Goal: Task Accomplishment & Management: Manage account settings

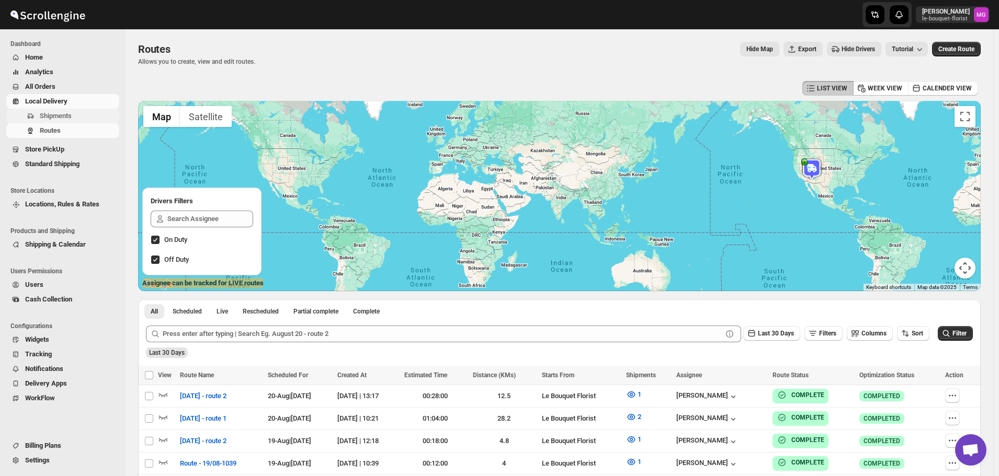
click at [38, 122] on button "Shipments" at bounding box center [62, 116] width 113 height 15
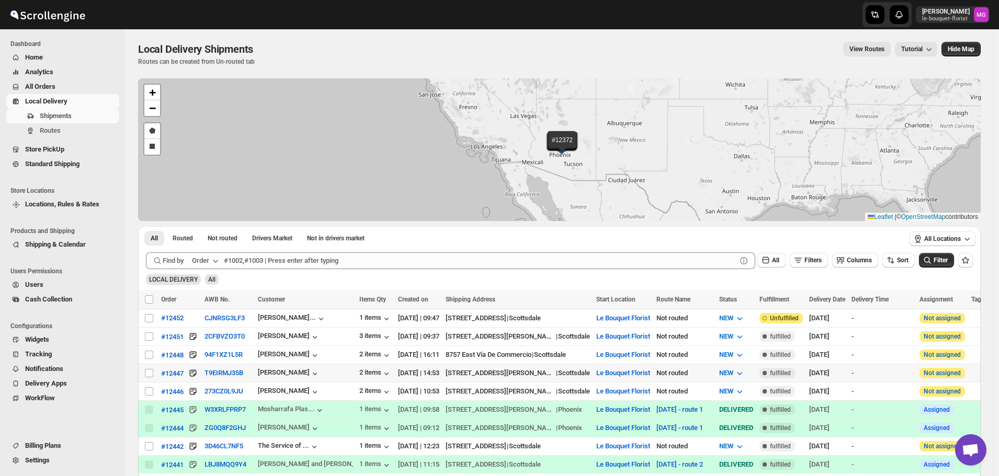
drag, startPoint x: 145, startPoint y: 374, endPoint x: 148, endPoint y: 382, distance: 8.9
click at [145, 374] on input "Select shipment" at bounding box center [149, 373] width 8 height 8
checkbox input "true"
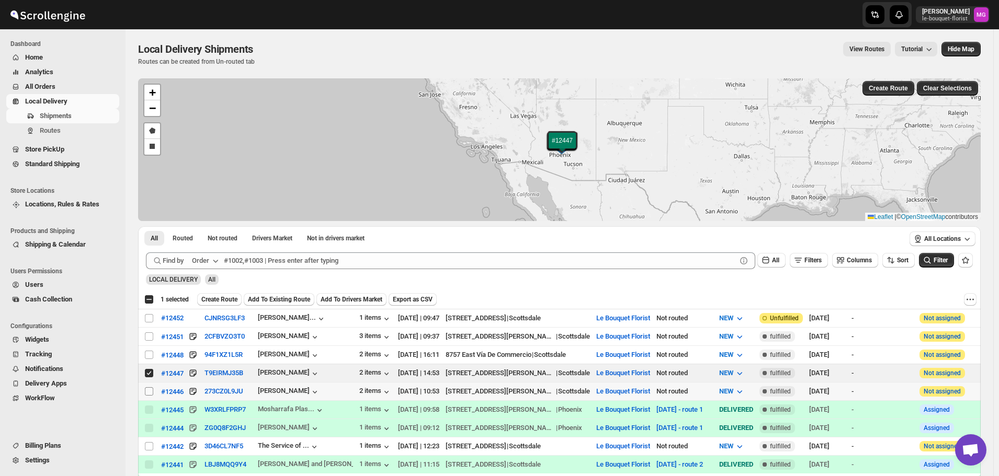
click at [150, 387] on input "Select shipment" at bounding box center [149, 391] width 8 height 8
checkbox input "true"
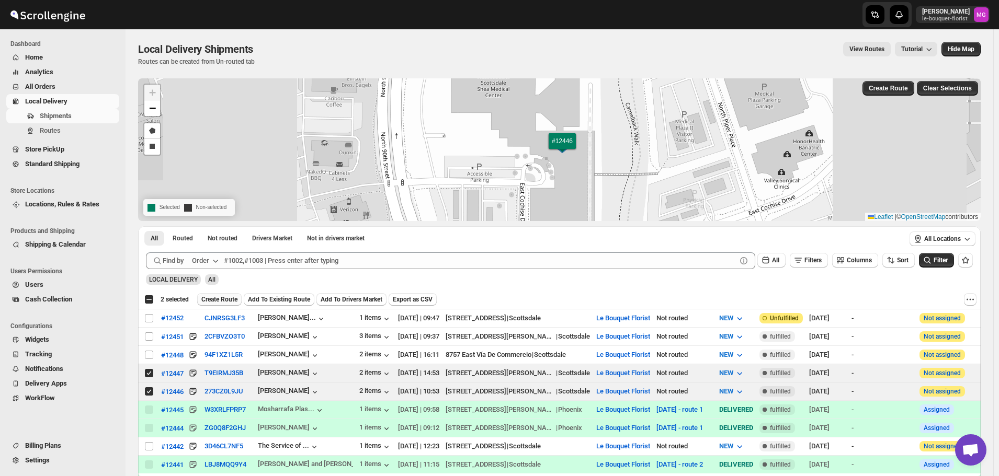
click at [228, 301] on span "Create Route" at bounding box center [219, 299] width 36 height 8
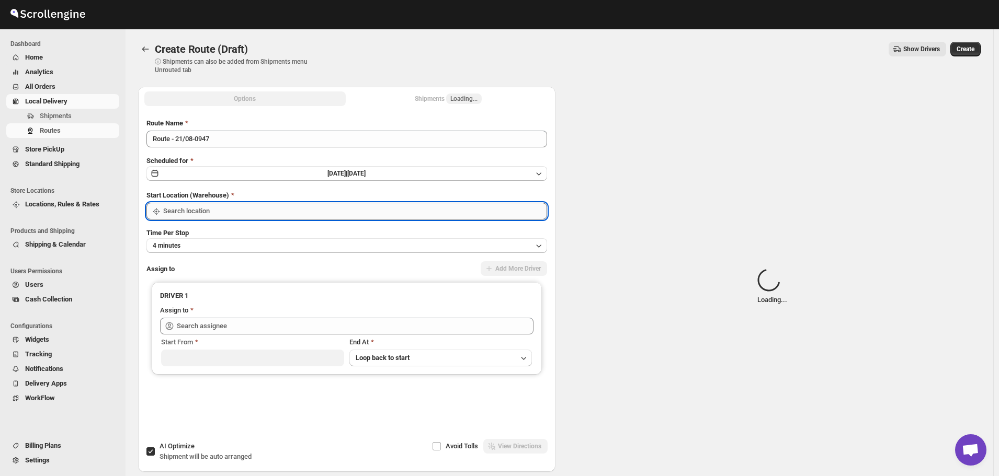
type input "Le Bouquet Florist"
click at [191, 210] on input "Le Bouquet Florist" at bounding box center [355, 211] width 384 height 17
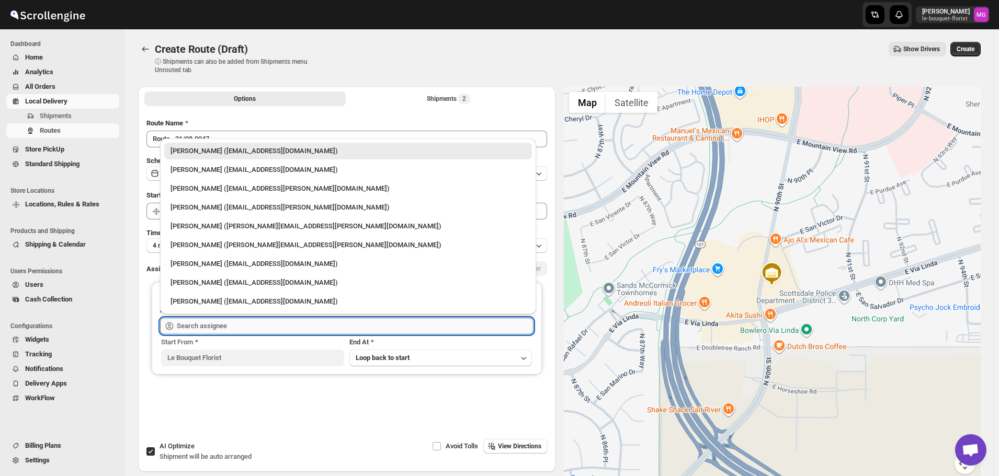
click at [239, 319] on input "text" at bounding box center [355, 326] width 357 height 17
click at [198, 172] on div "Olivia Trott (oetrott@gmail.com)" at bounding box center [347, 170] width 355 height 10
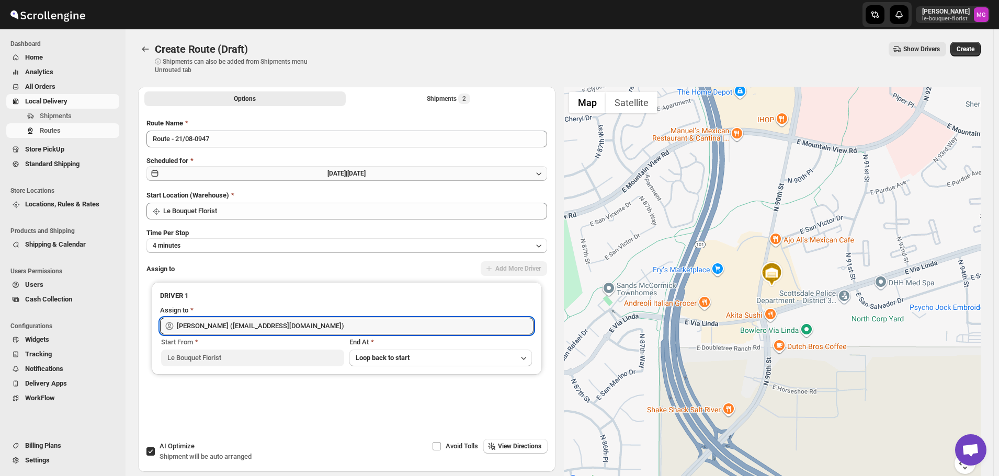
type input "Olivia Trott (oetrott@gmail.com)"
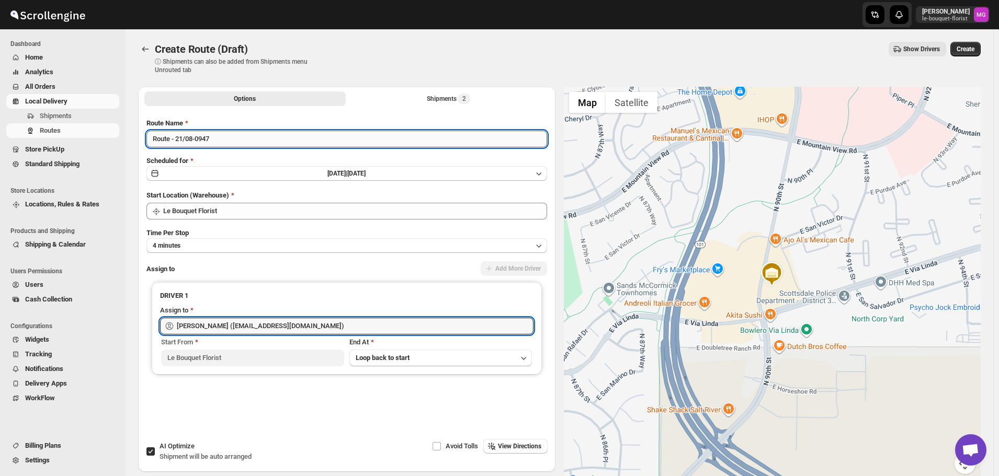
click at [218, 143] on input "Route - 21/08-0947" at bounding box center [346, 139] width 401 height 17
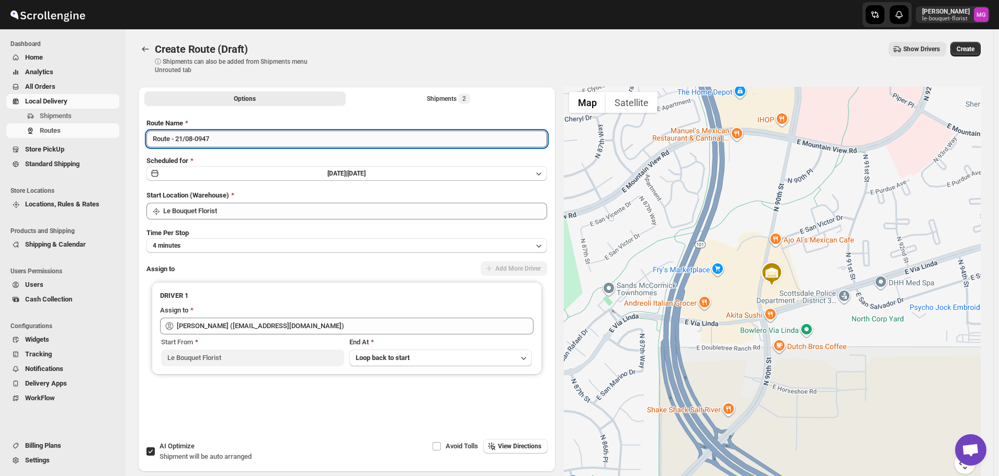
click at [218, 143] on input "Route - 21/08-0947" at bounding box center [346, 139] width 401 height 17
type input "[DATE] - hospital delivery"
click at [190, 443] on span "AI Optimize" at bounding box center [176, 446] width 35 height 8
click at [155, 448] on input "AI Optimize Shipment will be auto arranged" at bounding box center [150, 452] width 8 height 8
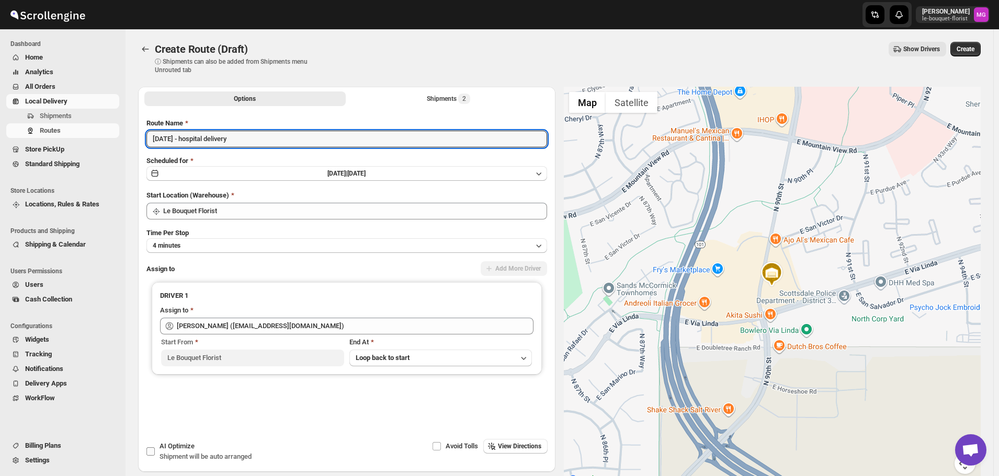
checkbox input "false"
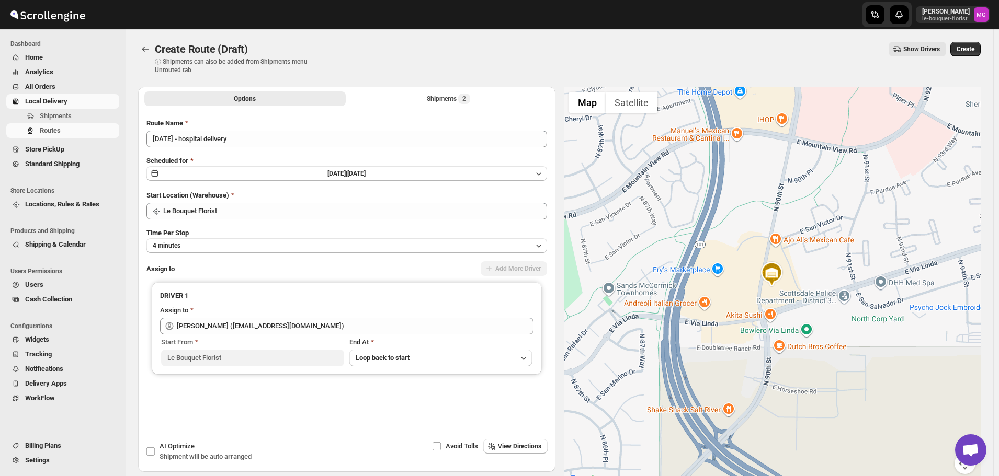
click at [475, 83] on div "Create Route (Draft). This page is ready Create Route (Draft) ⓘ Shipments can a…" at bounding box center [559, 58] width 842 height 58
click at [469, 93] on button "Shipments 2" at bounding box center [448, 99] width 201 height 15
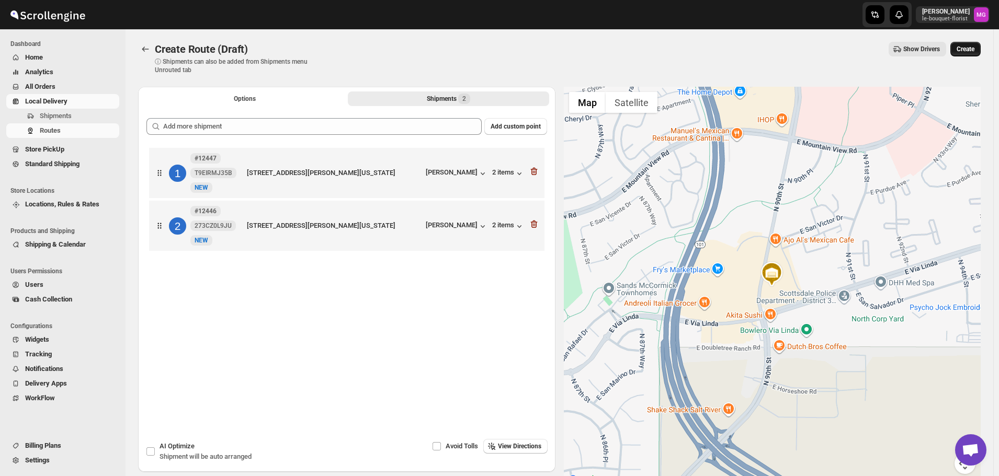
click at [969, 47] on span "Create" at bounding box center [965, 49] width 18 height 8
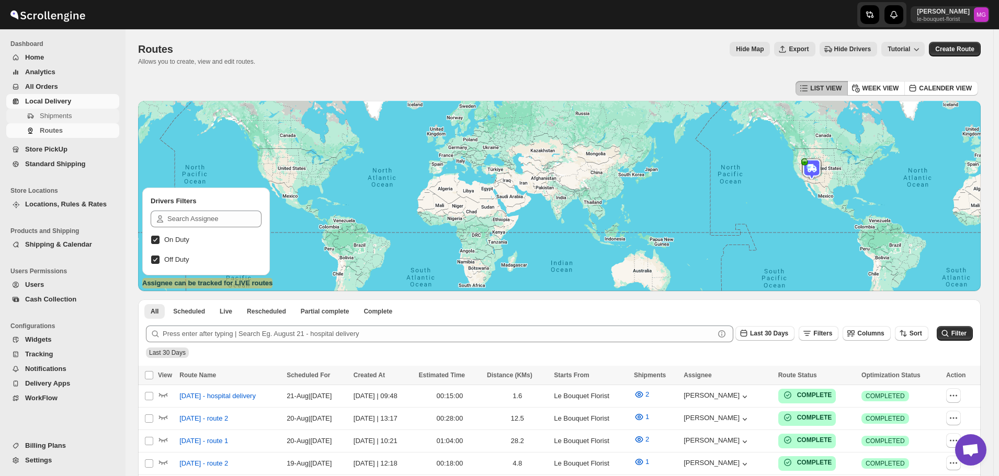
click at [55, 121] on button "Shipments" at bounding box center [62, 116] width 113 height 15
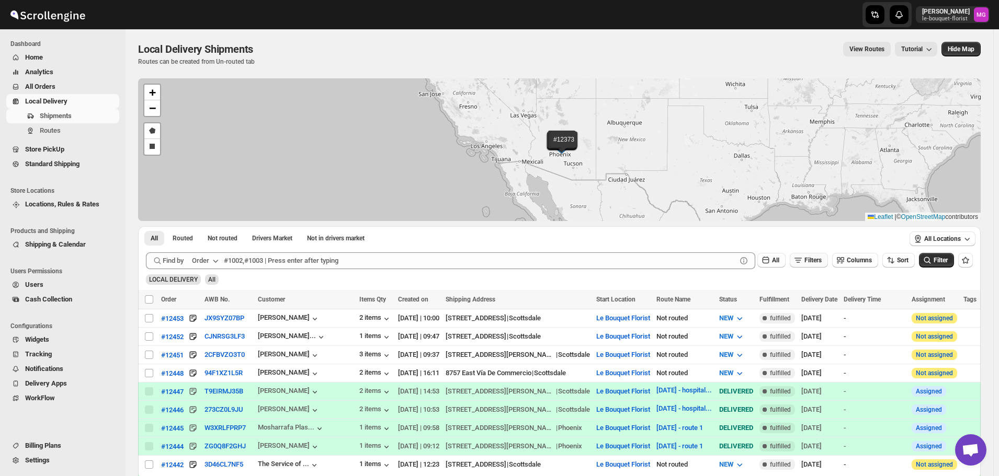
click at [821, 262] on span "Filters" at bounding box center [812, 260] width 17 height 7
click at [817, 305] on span "Add Filter" at bounding box center [817, 302] width 27 height 8
click at [777, 317] on div "Add Filter" at bounding box center [813, 329] width 209 height 27
click at [769, 300] on icon "button" at bounding box center [766, 302] width 10 height 10
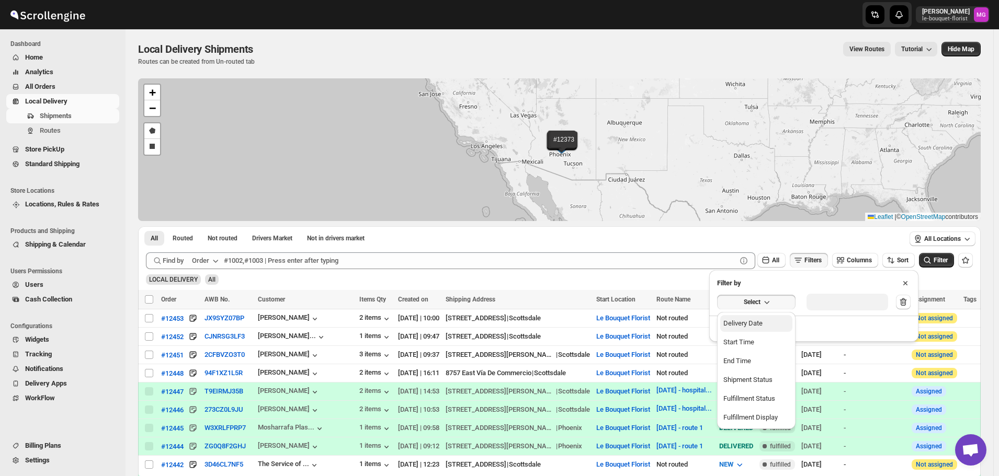
click at [750, 327] on div "Delivery Date" at bounding box center [742, 323] width 39 height 10
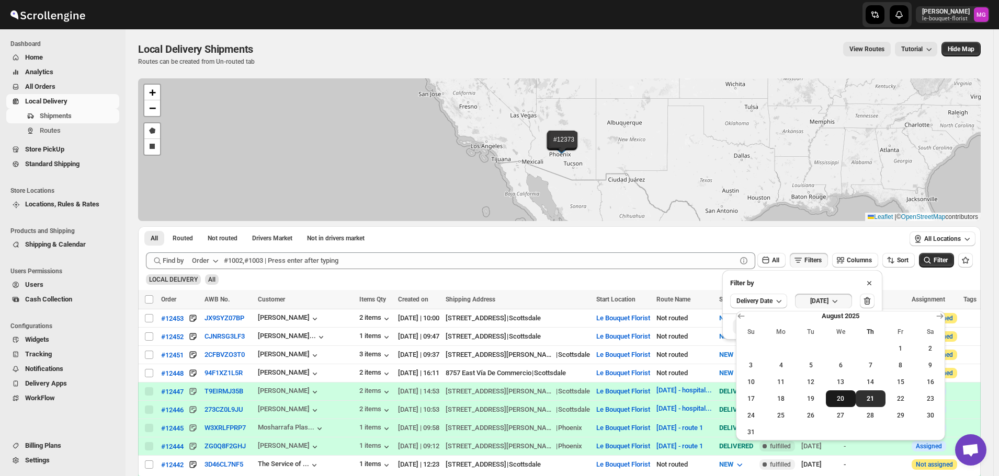
click at [843, 400] on span "20" at bounding box center [840, 399] width 21 height 8
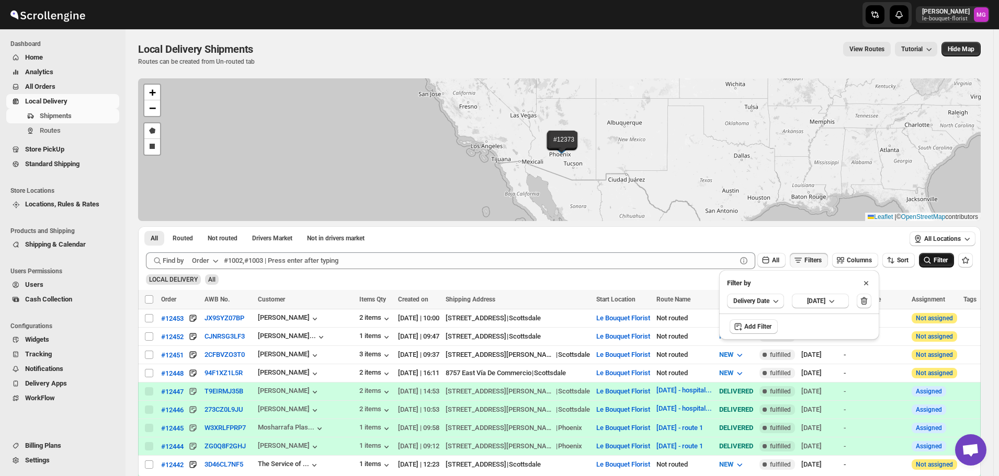
click at [954, 259] on button "Filter" at bounding box center [936, 260] width 35 height 15
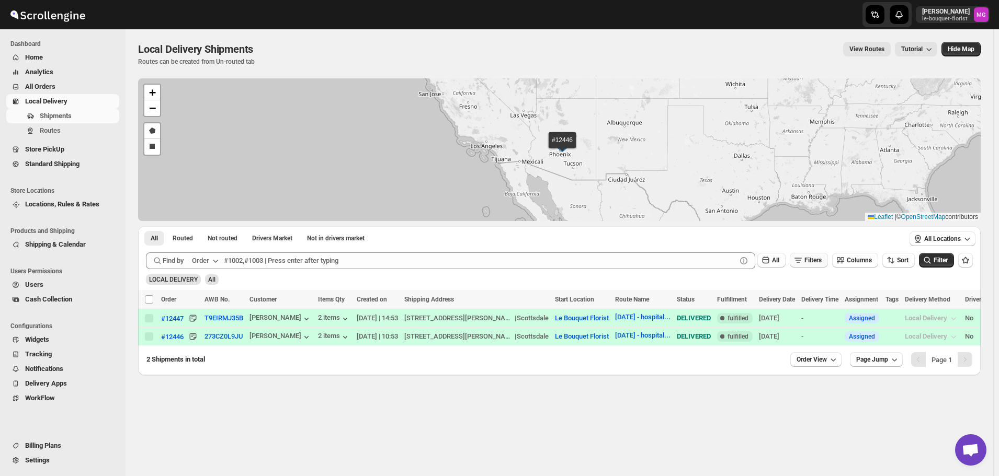
click at [816, 257] on span "Filters" at bounding box center [812, 260] width 17 height 7
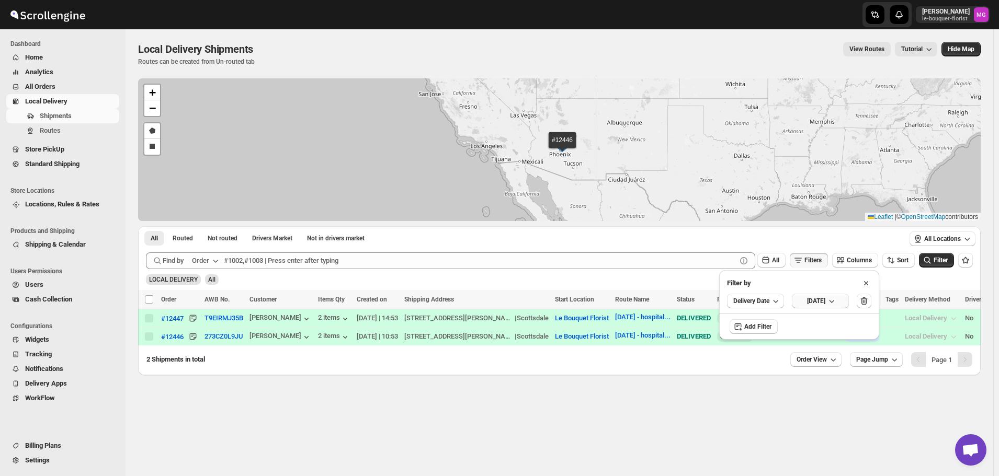
click at [825, 303] on span "[DATE]" at bounding box center [816, 301] width 18 height 8
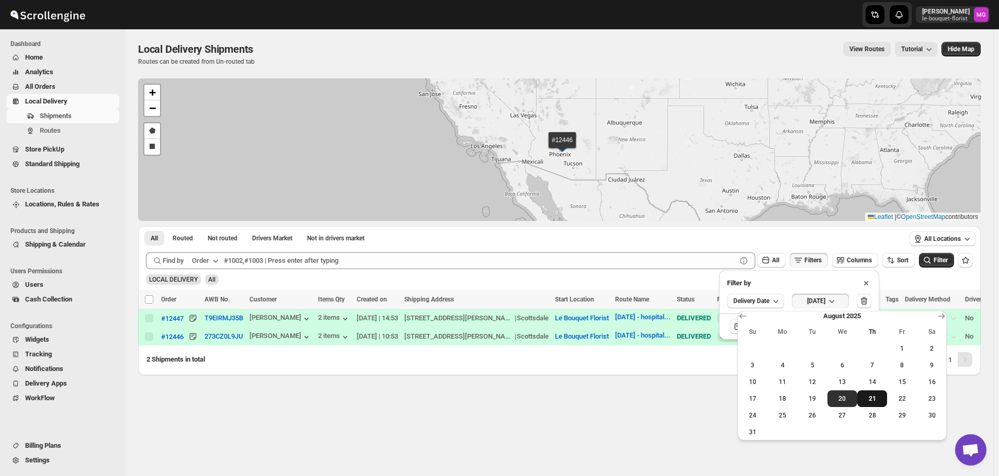
click at [871, 397] on span "21" at bounding box center [871, 399] width 21 height 8
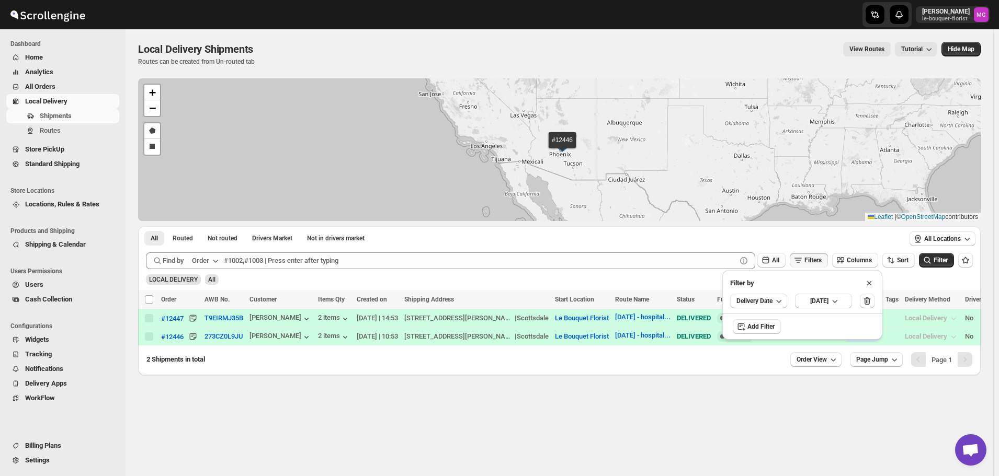
click at [931, 252] on div "All Locations" at bounding box center [942, 239] width 76 height 26
click at [932, 256] on icon "submit" at bounding box center [927, 260] width 10 height 10
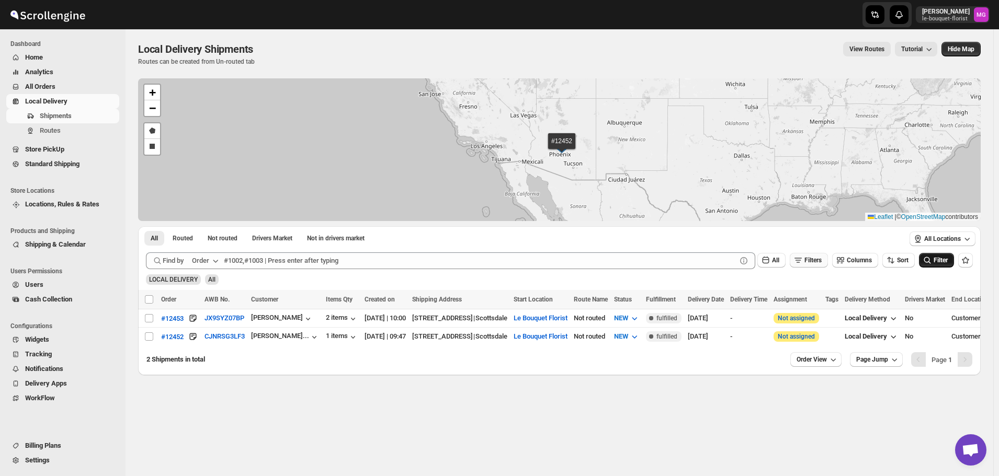
click at [821, 262] on span "Filters" at bounding box center [812, 260] width 17 height 7
click at [828, 300] on span "[DATE]" at bounding box center [819, 301] width 18 height 8
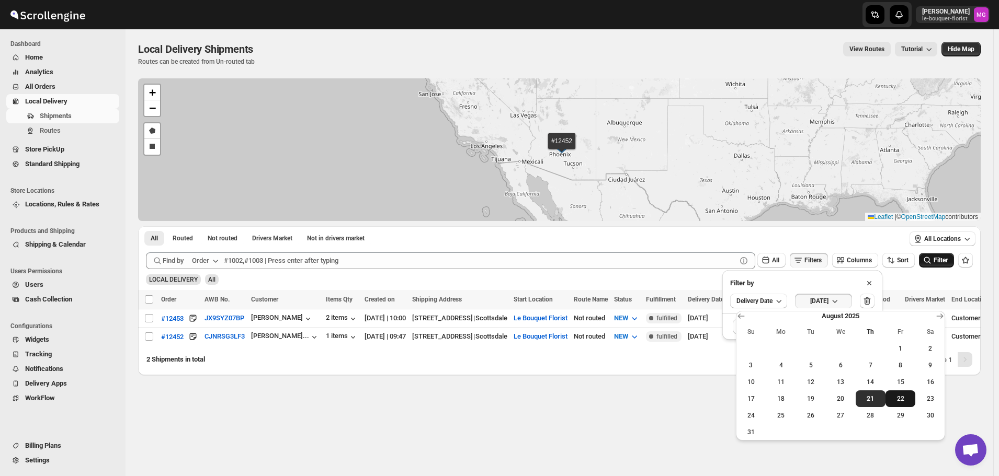
click at [892, 395] on span "22" at bounding box center [899, 399] width 21 height 8
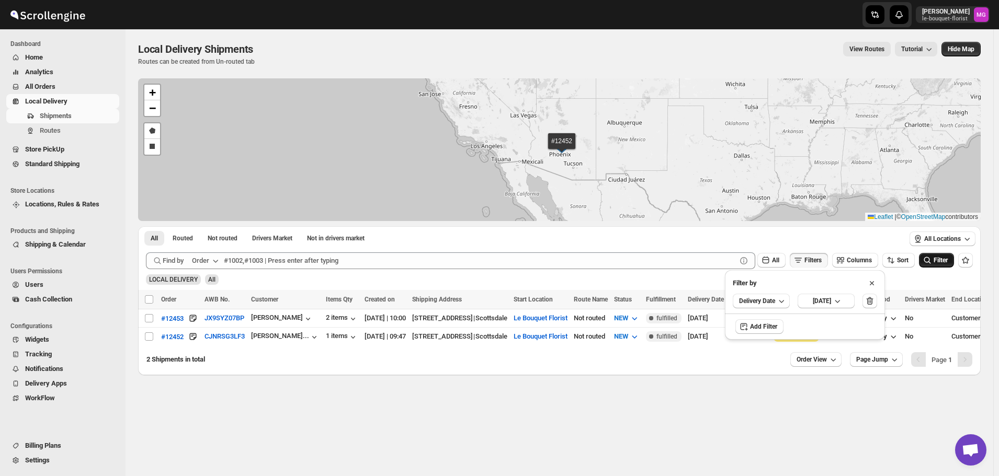
click at [943, 255] on button "Filter" at bounding box center [936, 260] width 35 height 15
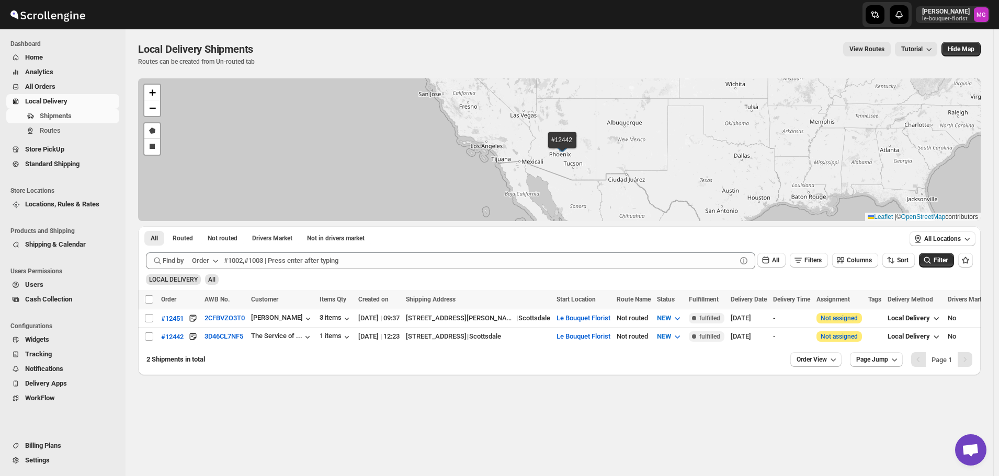
click at [56, 150] on span "Store PickUp" at bounding box center [44, 149] width 39 height 8
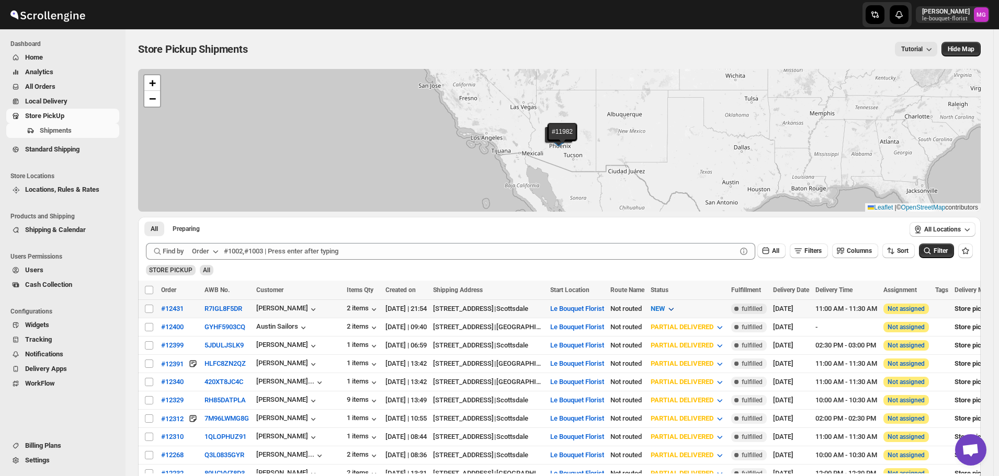
click at [665, 308] on span "NEW" at bounding box center [657, 309] width 14 height 8
click at [707, 361] on button "PREPARING" at bounding box center [704, 365] width 79 height 17
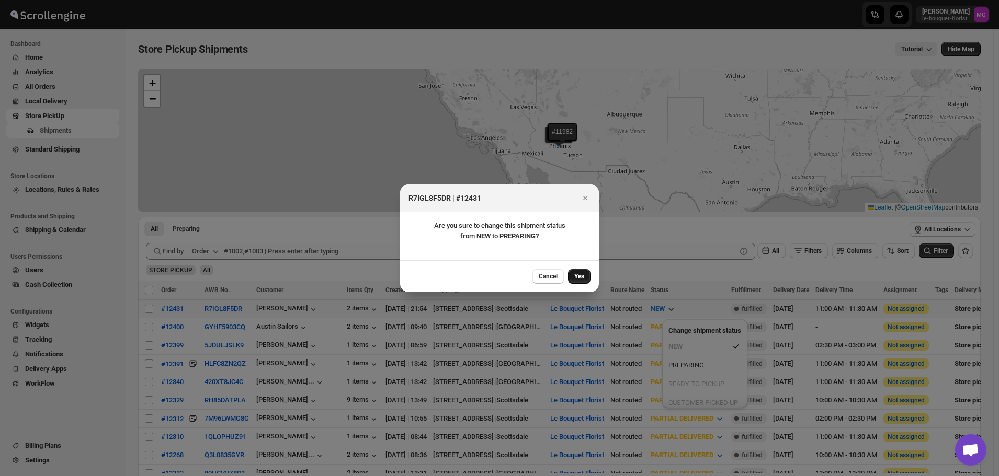
click at [579, 283] on button "Yes" at bounding box center [579, 276] width 22 height 15
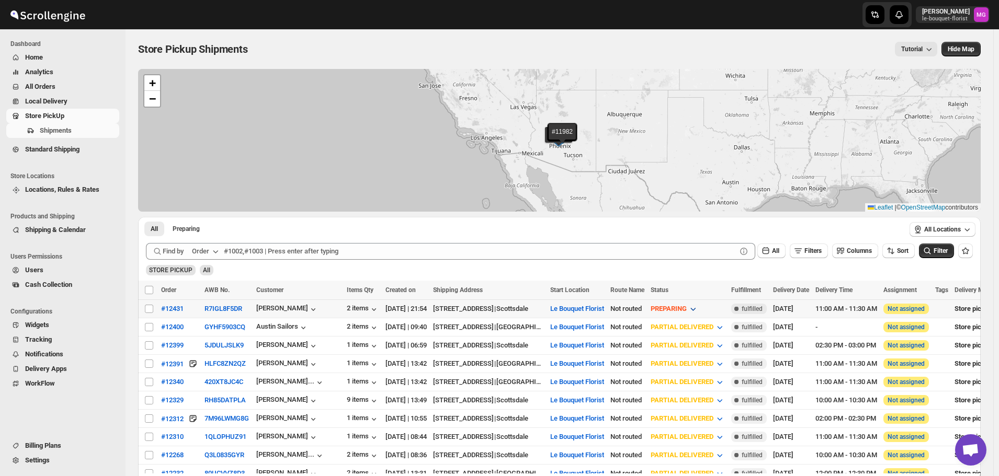
click at [687, 312] on span "PREPARING" at bounding box center [668, 309] width 36 height 8
click at [705, 405] on div "CUSTOMER PICKED UP" at bounding box center [714, 403] width 70 height 10
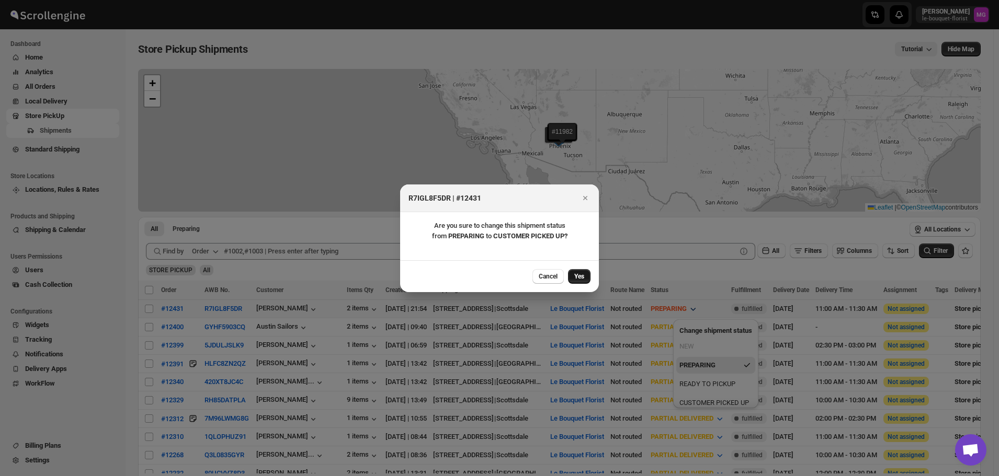
click at [585, 275] on button "Yes" at bounding box center [579, 276] width 22 height 15
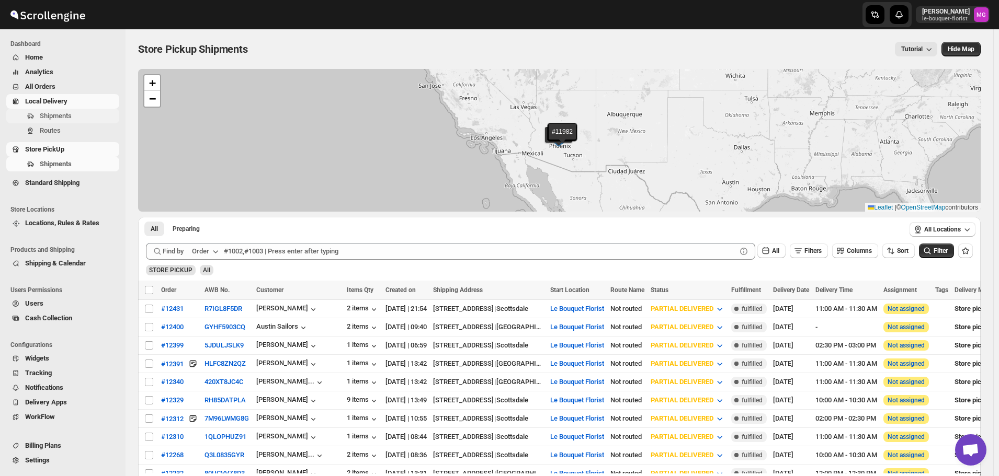
click at [67, 112] on span "Shipments" at bounding box center [56, 116] width 32 height 8
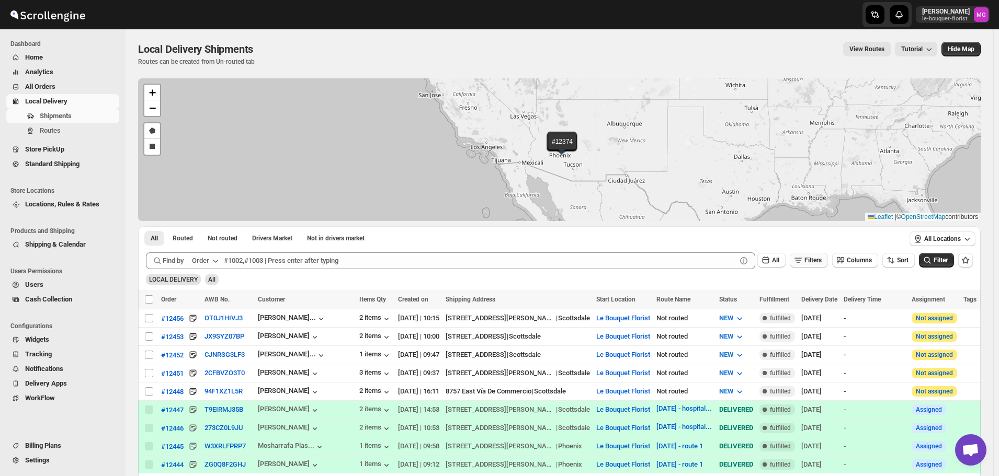
click at [818, 264] on span "Filters" at bounding box center [812, 260] width 17 height 7
click at [806, 304] on span "Add Filter" at bounding box center [817, 302] width 27 height 8
click at [741, 301] on button "Select" at bounding box center [756, 302] width 78 height 15
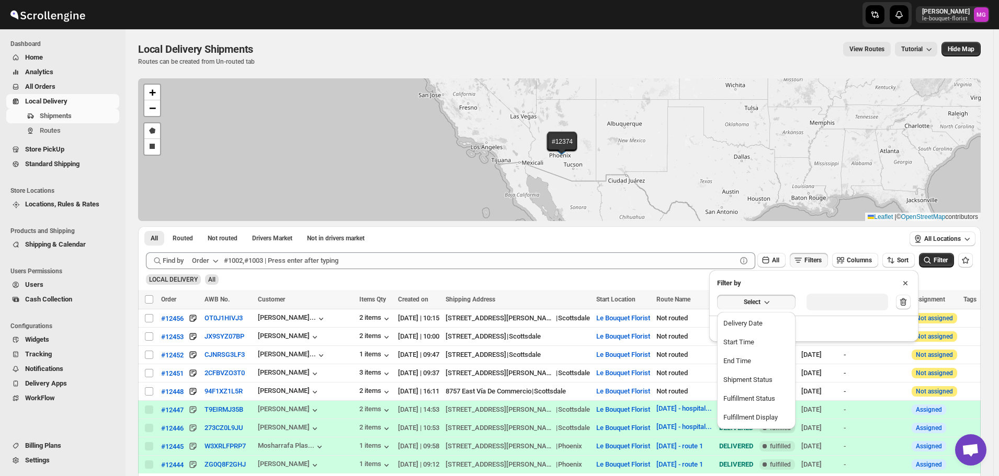
click at [738, 332] on button "Delivery Date" at bounding box center [756, 323] width 72 height 17
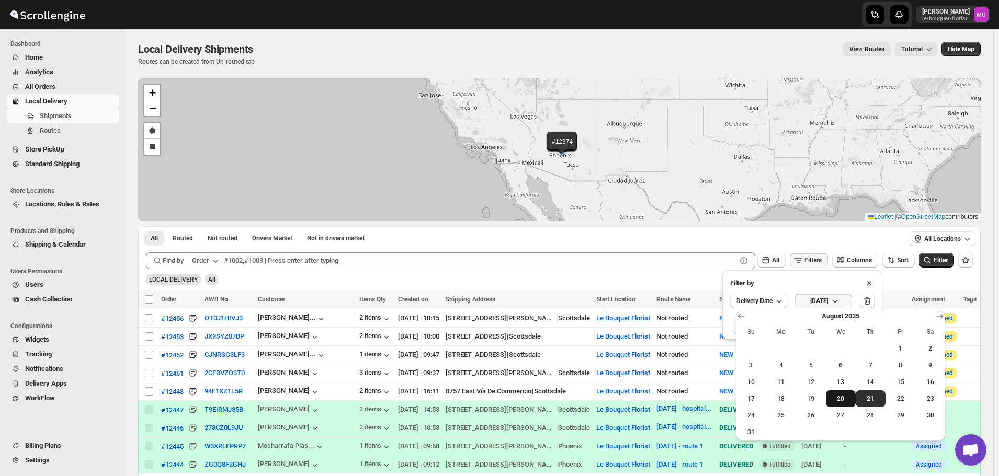
click at [833, 399] on span "20" at bounding box center [840, 399] width 21 height 8
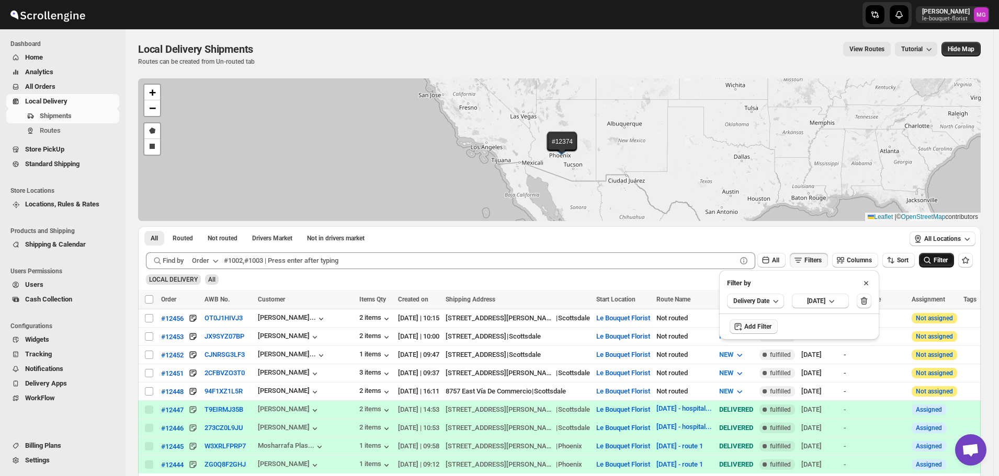
click at [932, 264] on icon "submit" at bounding box center [927, 260] width 10 height 10
